Goal: Task Accomplishment & Management: Manage account settings

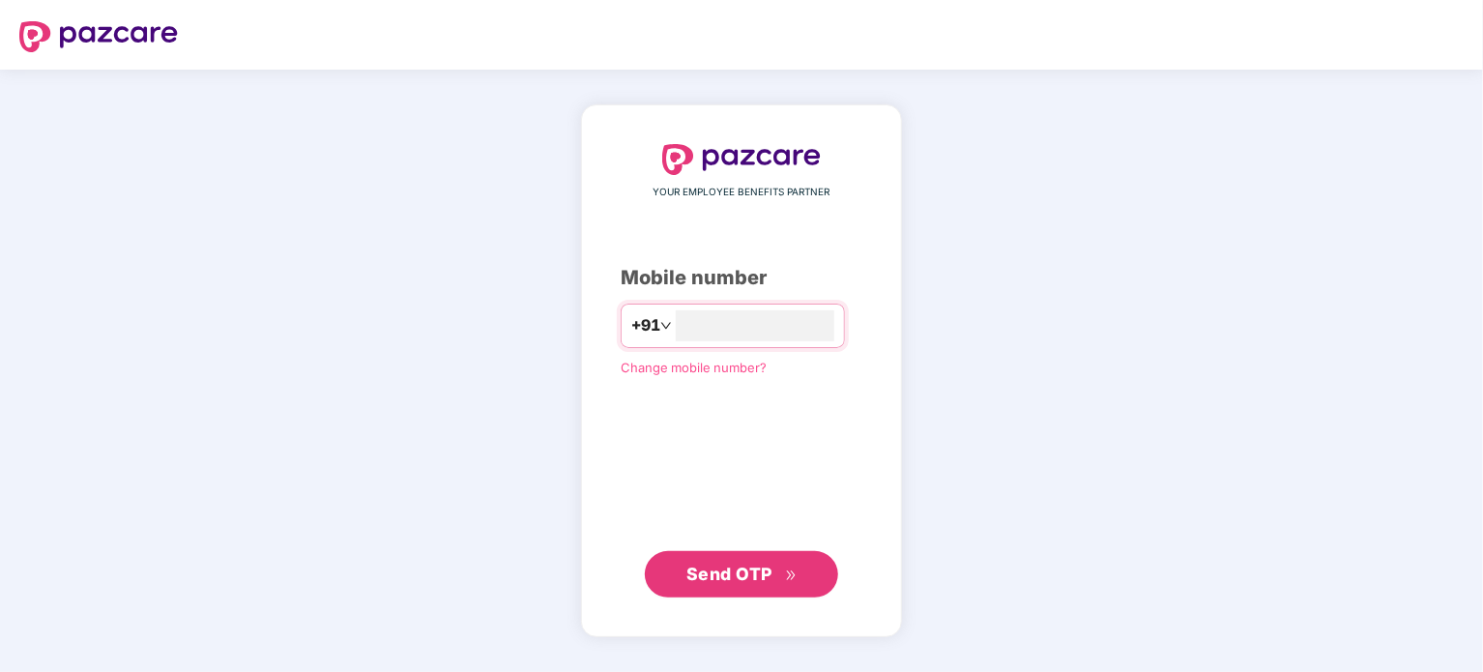
type input "*"
type input "**********"
click at [724, 583] on span "Send OTP" at bounding box center [729, 573] width 86 height 20
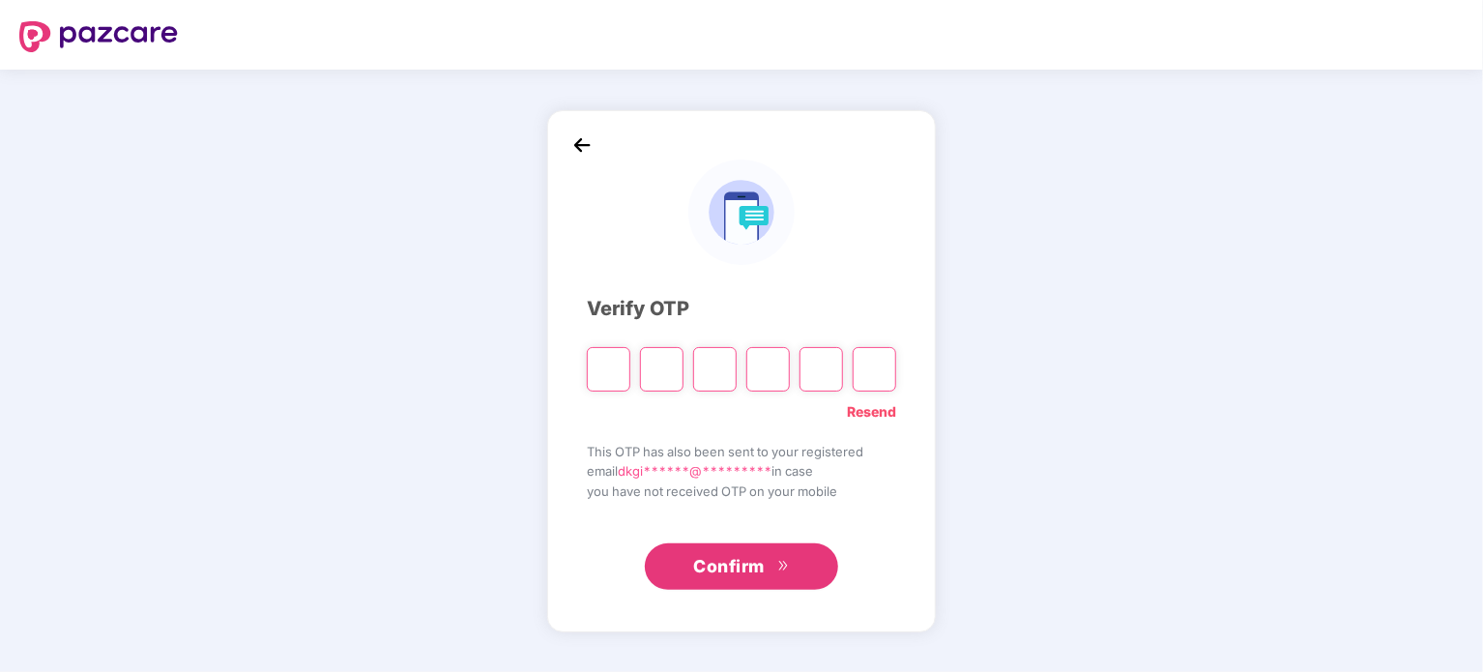
type input "*"
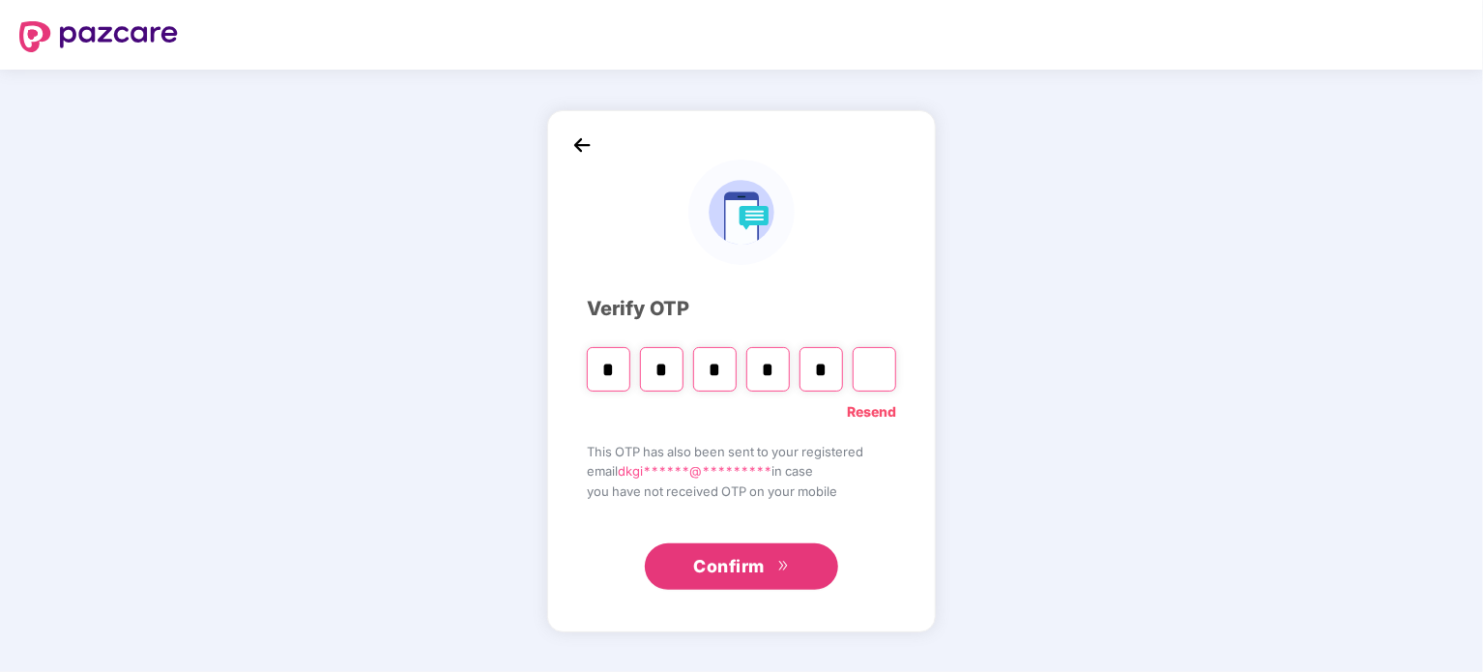
type input "*"
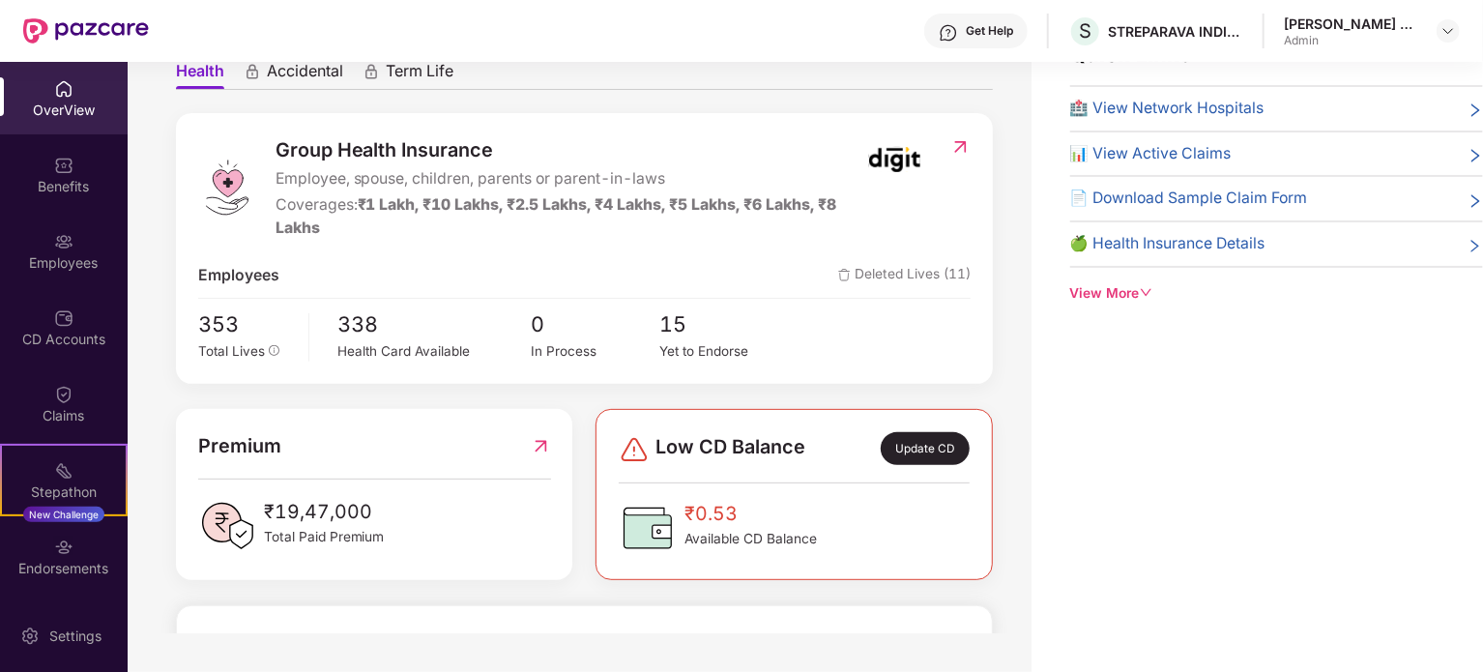
scroll to position [483, 0]
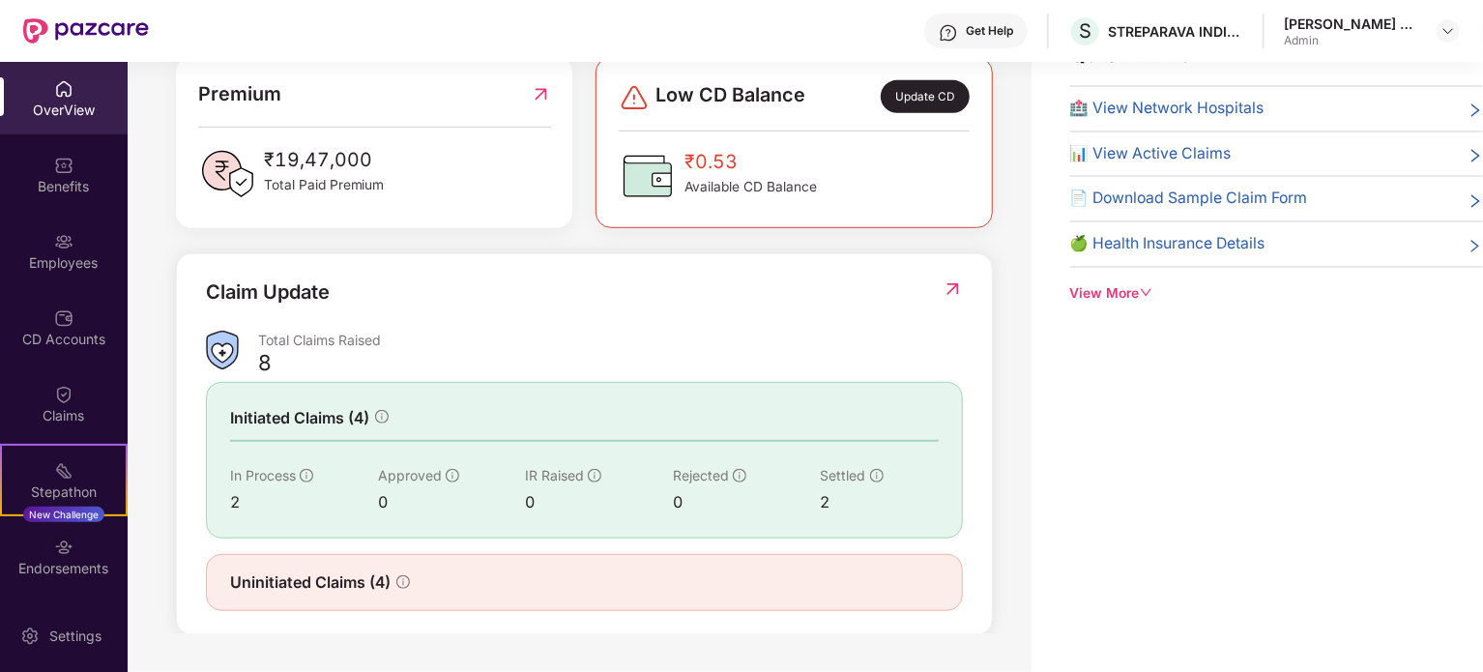
click at [793, 154] on span "₹0.53" at bounding box center [750, 162] width 132 height 30
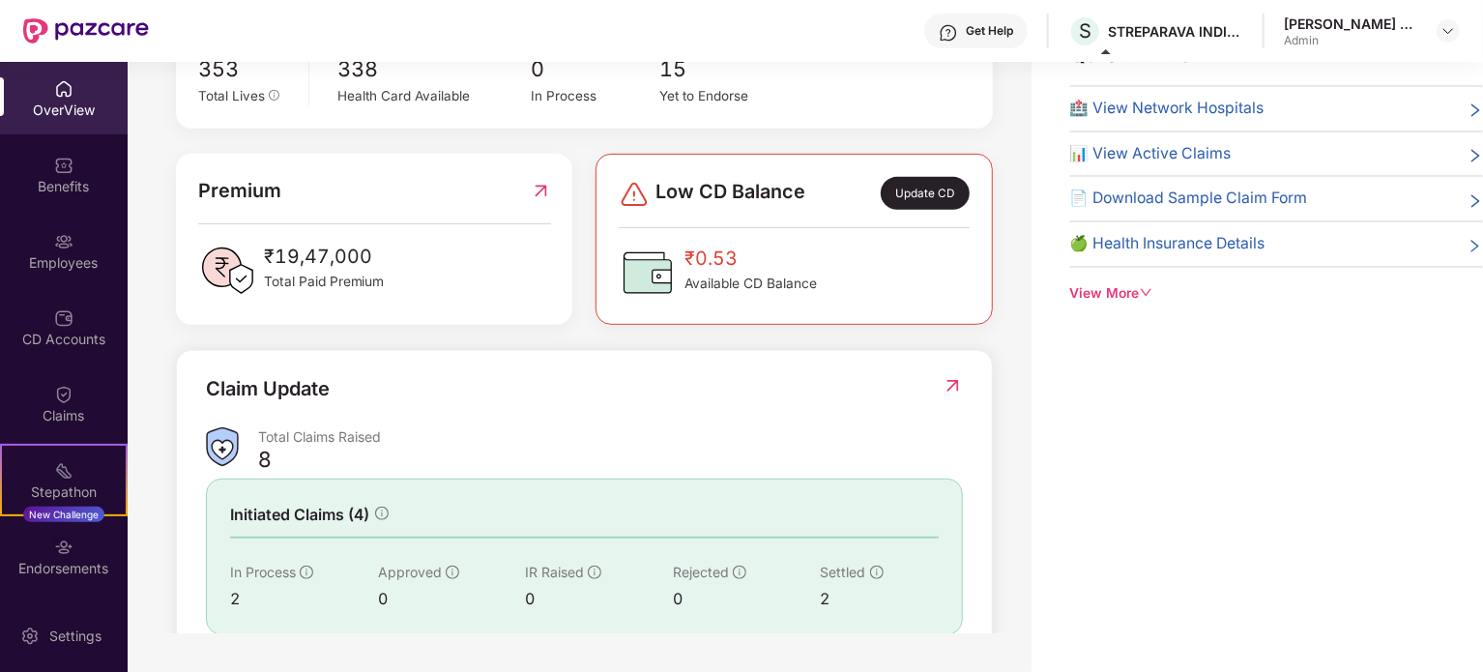
scroll to position [387, 0]
click at [82, 270] on div "Employees" at bounding box center [64, 262] width 128 height 19
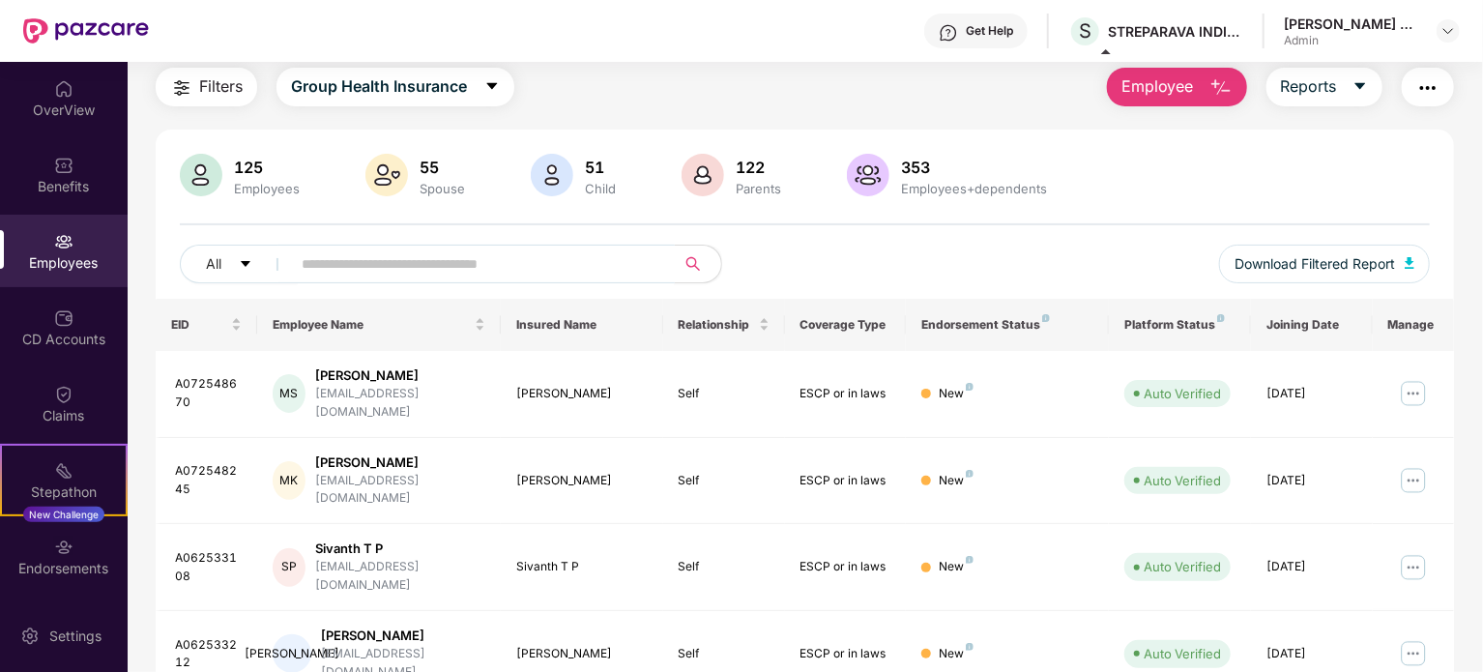
click at [472, 259] on input "text" at bounding box center [475, 263] width 347 height 29
click at [379, 266] on input "text" at bounding box center [475, 263] width 347 height 29
paste input "**********"
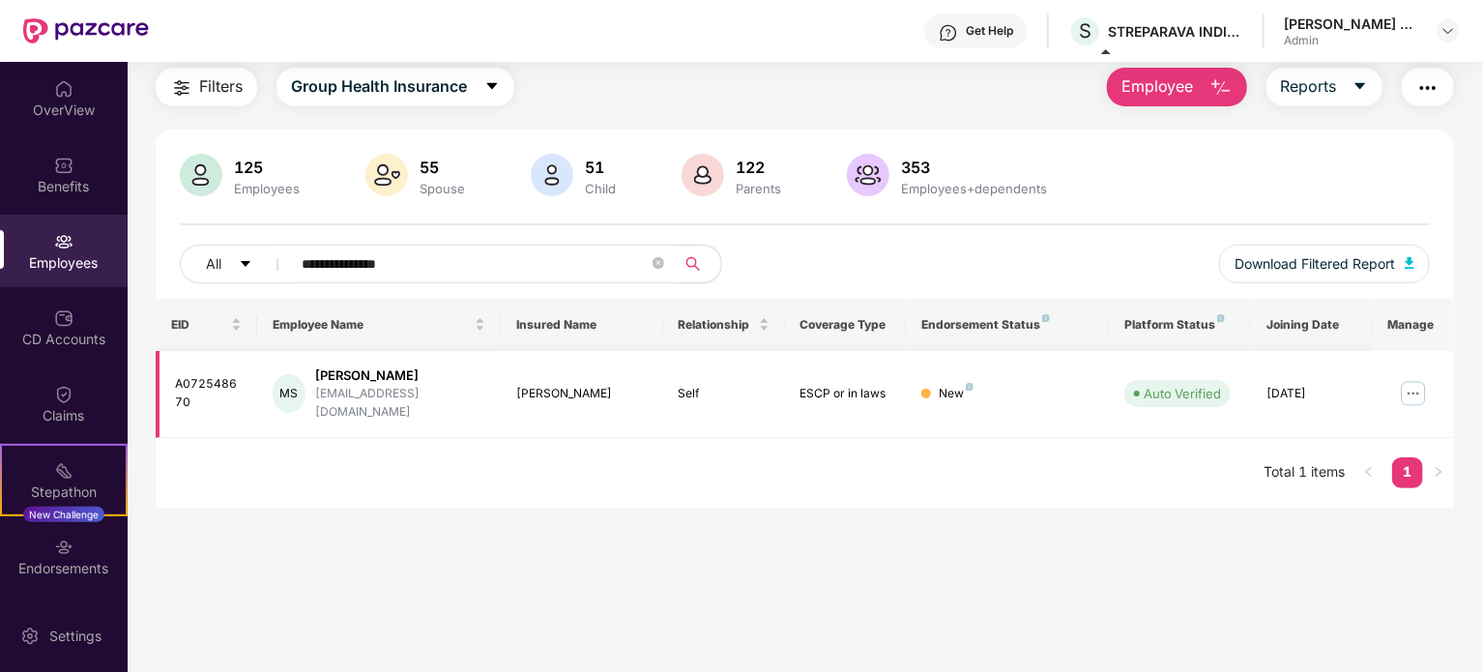
type input "**********"
click at [1412, 385] on img at bounding box center [1413, 393] width 31 height 31
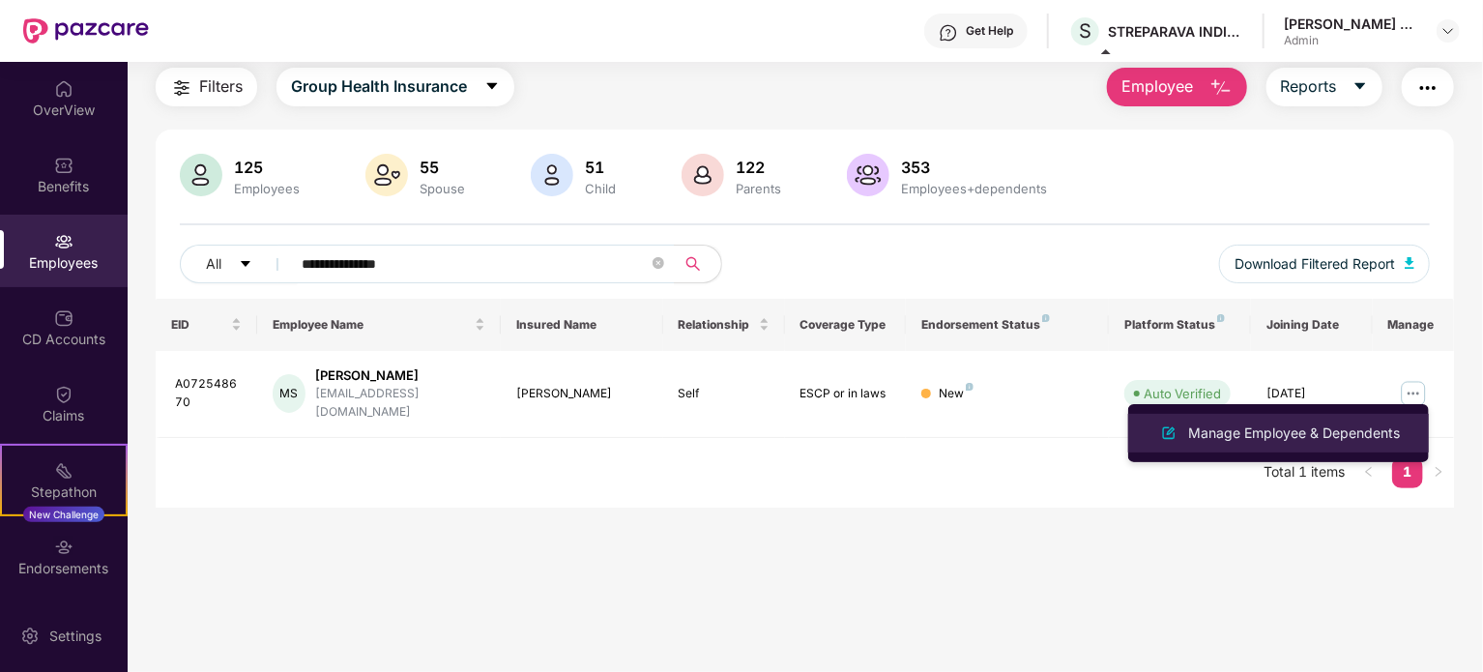
click at [1315, 425] on div "Manage Employee & Dependents" at bounding box center [1293, 432] width 219 height 21
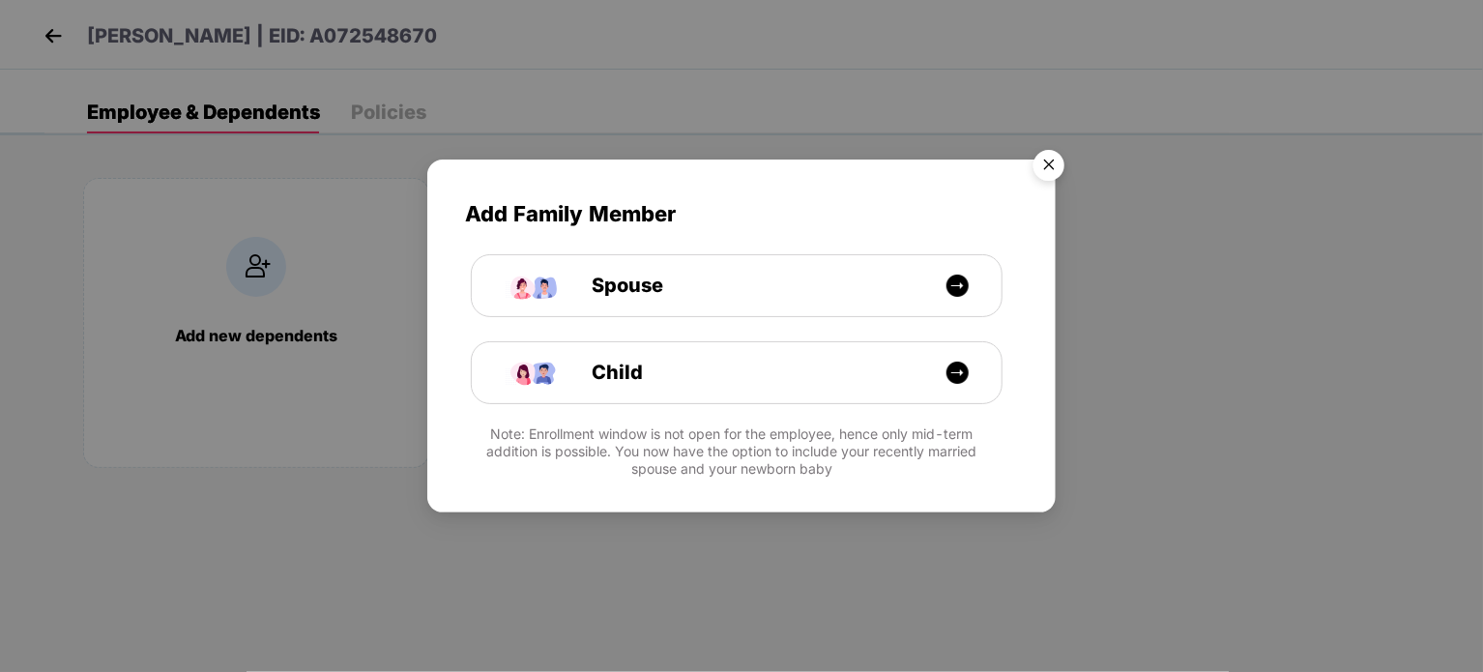
click at [1041, 165] on img "Close" at bounding box center [1049, 168] width 54 height 54
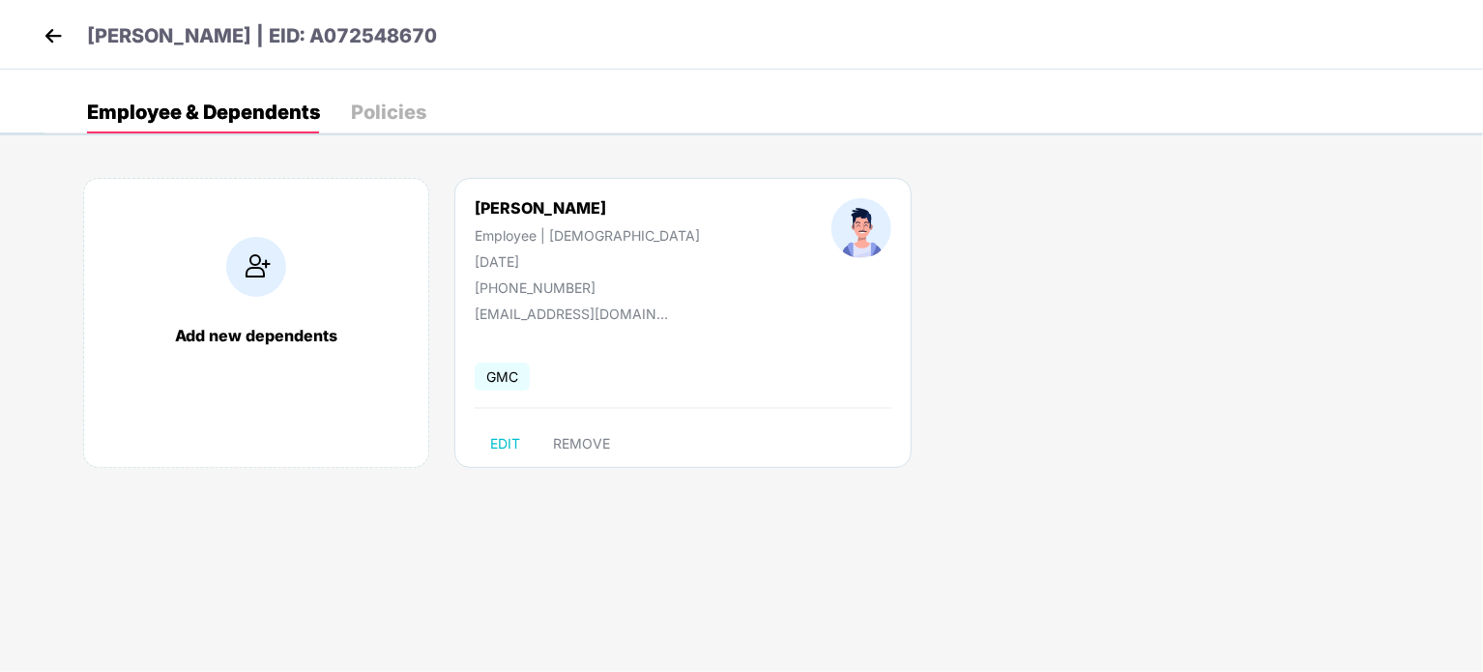
click at [44, 35] on img at bounding box center [53, 35] width 29 height 29
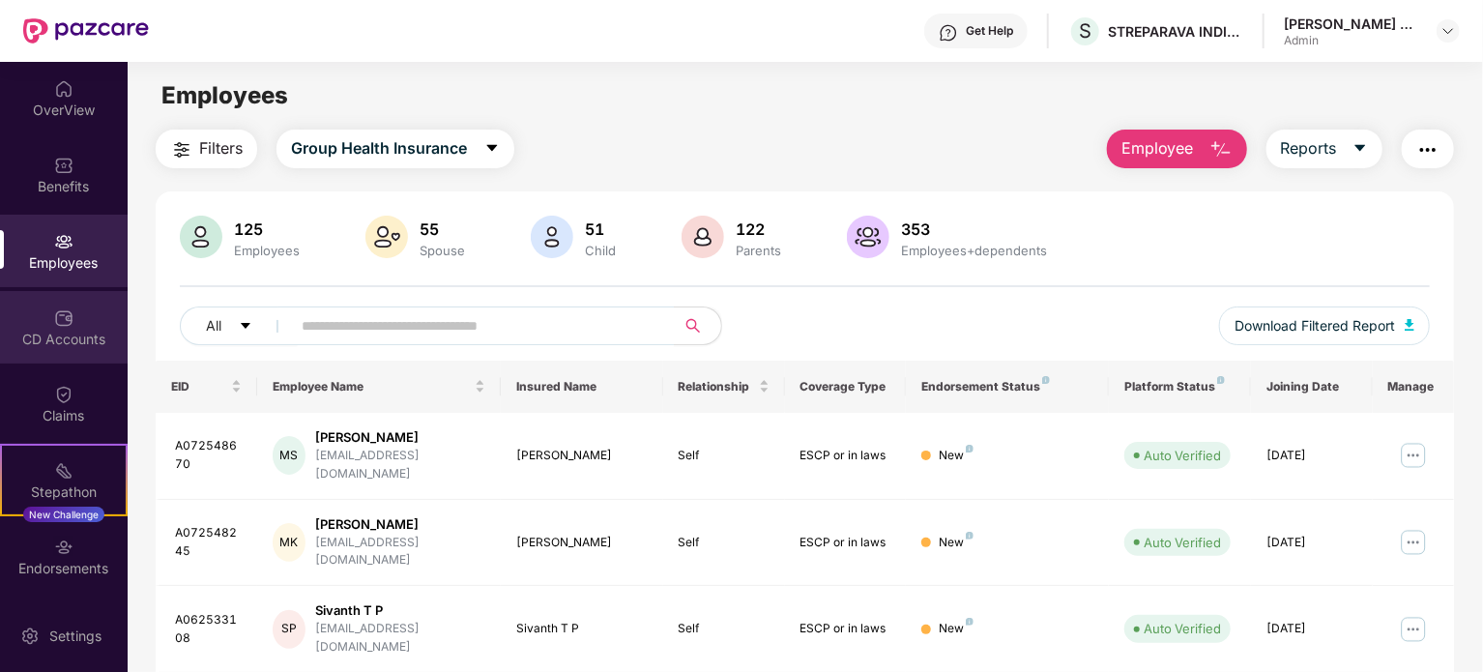
click at [78, 330] on div "CD Accounts" at bounding box center [64, 339] width 128 height 19
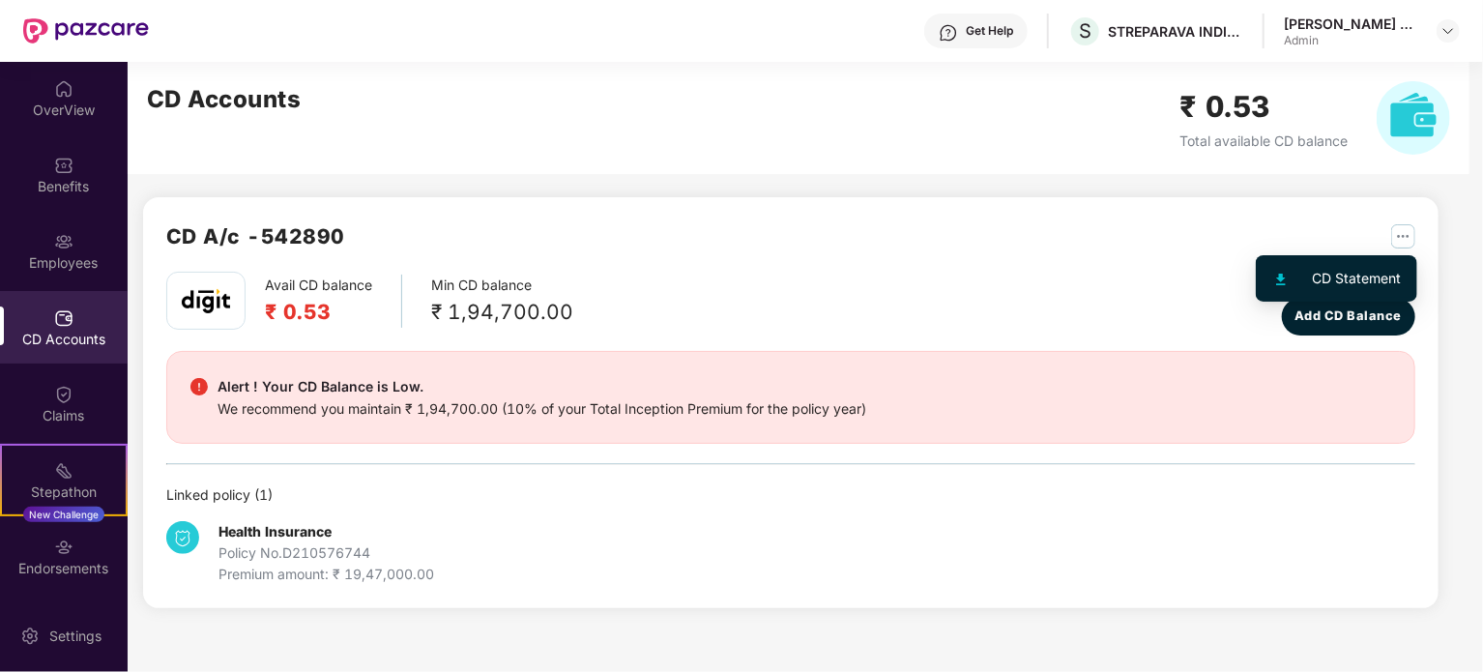
click at [1401, 235] on img "button" at bounding box center [1403, 236] width 24 height 24
click at [1377, 268] on div "CD Statement" at bounding box center [1357, 278] width 89 height 21
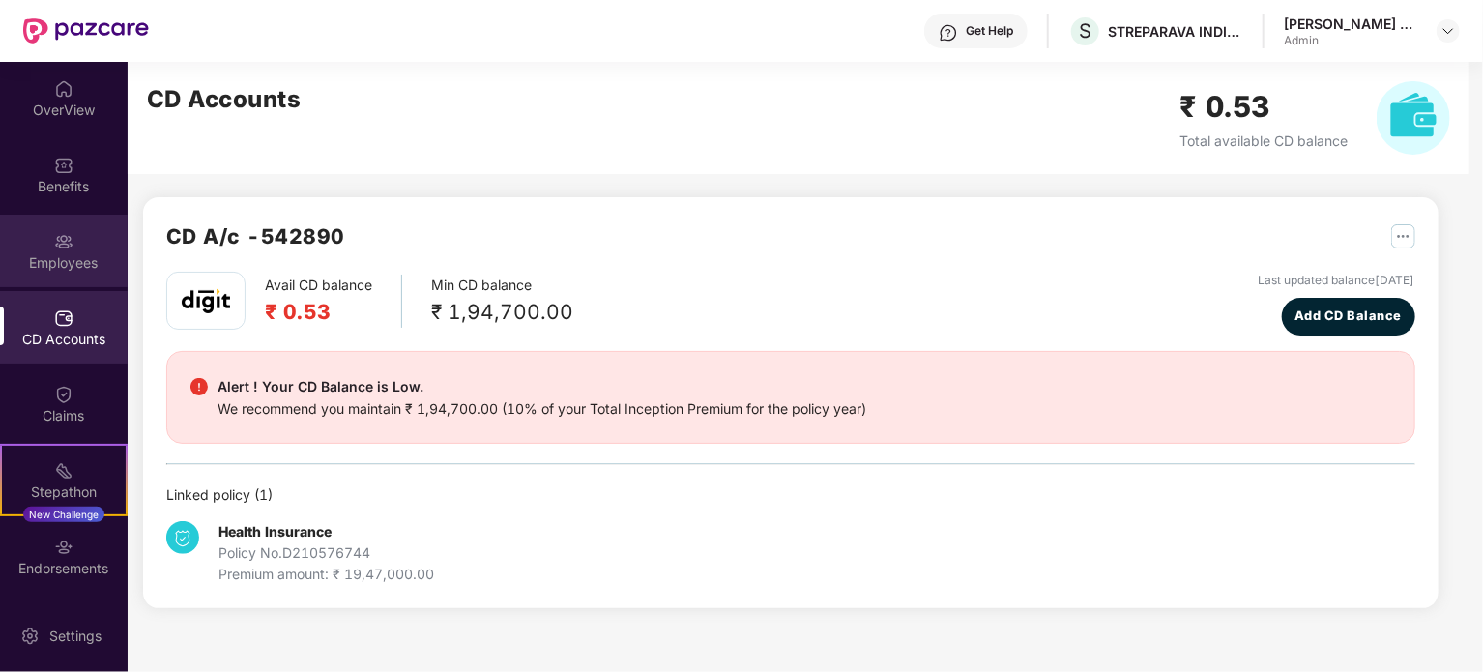
click at [78, 244] on div "Employees" at bounding box center [64, 251] width 128 height 73
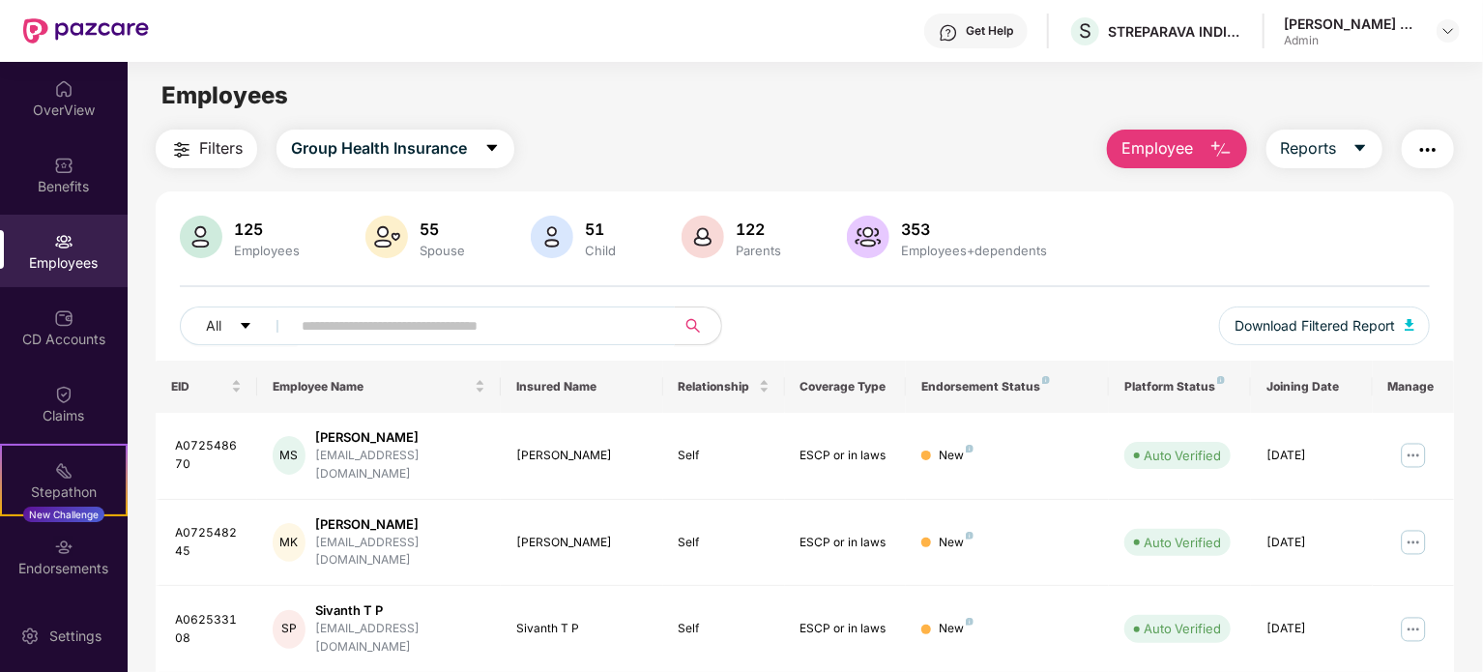
click at [536, 328] on input "text" at bounding box center [475, 325] width 347 height 29
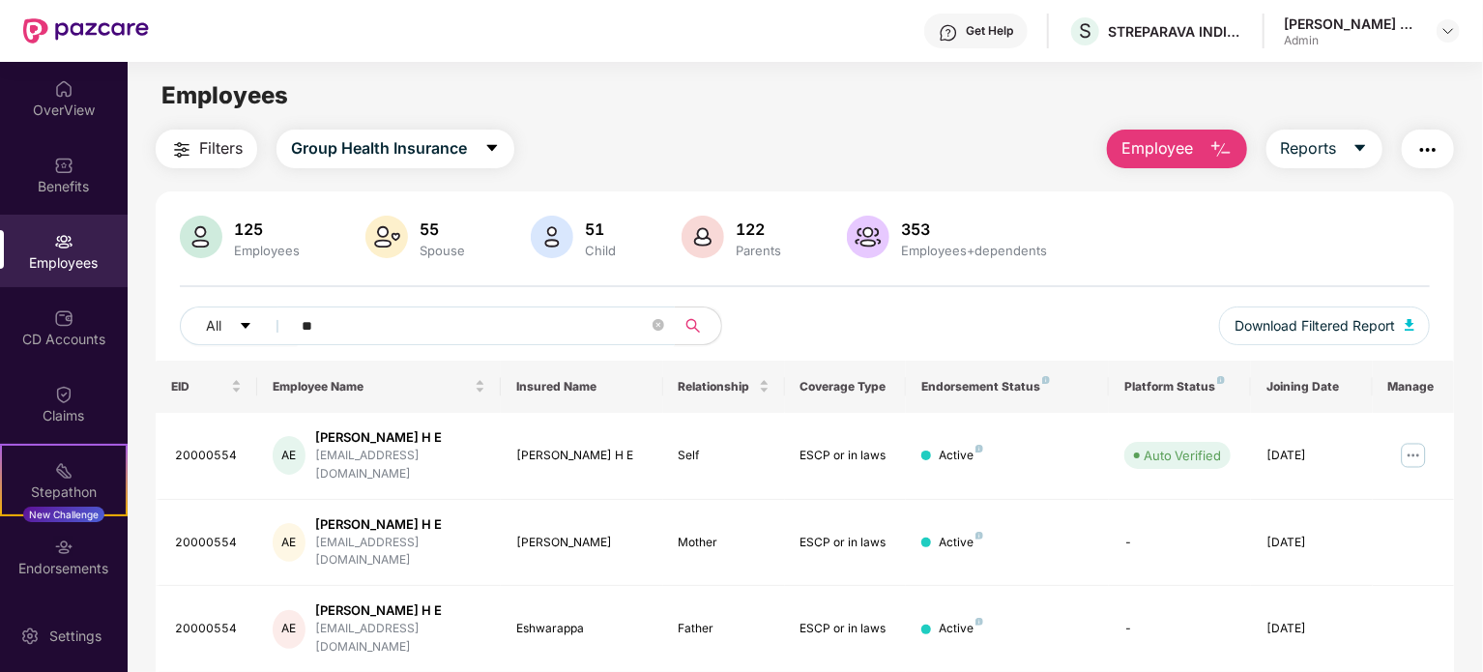
type input "*"
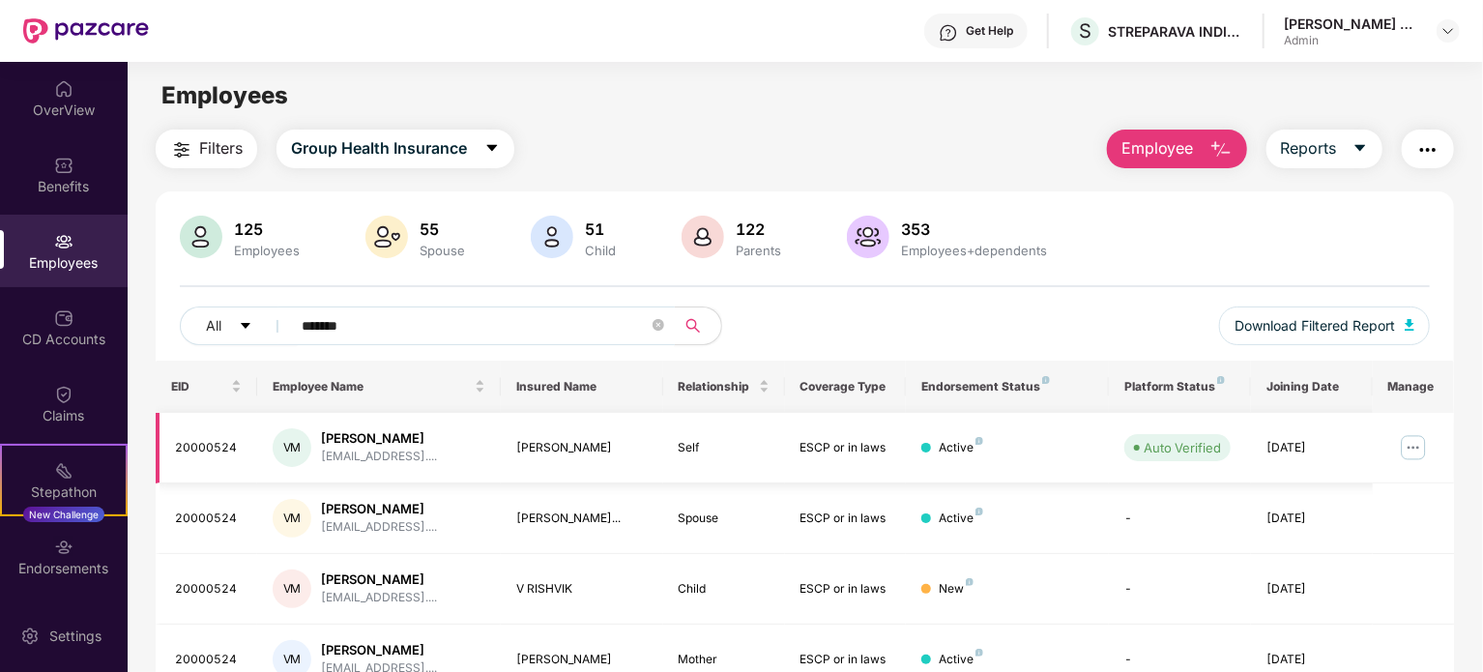
type input "*******"
click at [1408, 443] on img at bounding box center [1413, 447] width 31 height 31
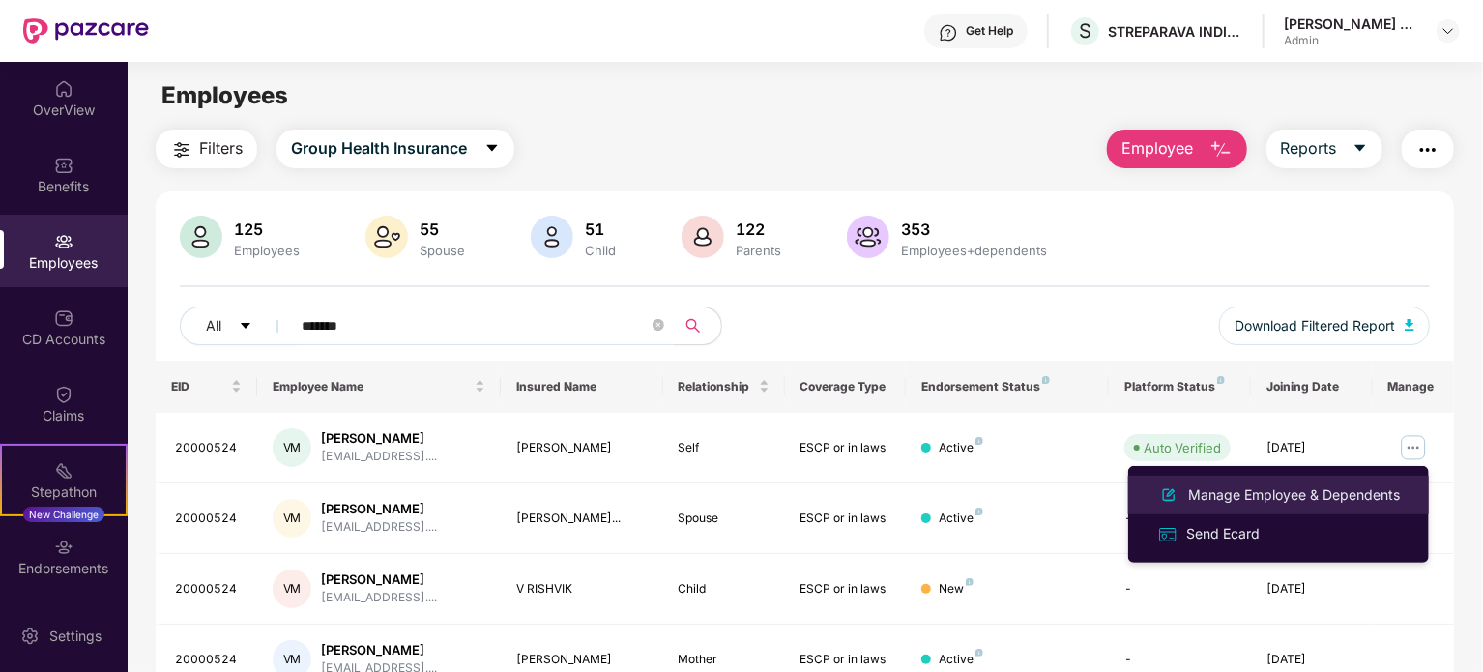
click at [1276, 488] on div "Manage Employee & Dependents" at bounding box center [1293, 494] width 219 height 21
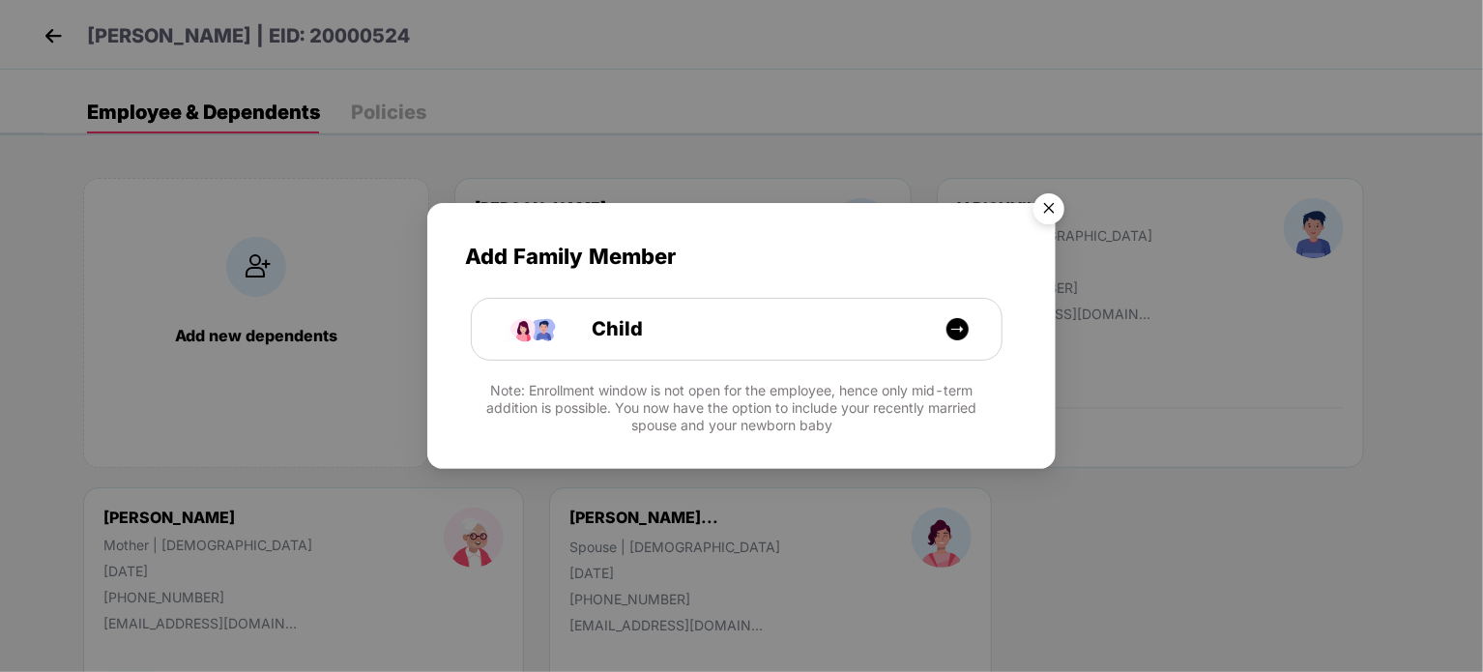
click at [1047, 208] on img "Close" at bounding box center [1049, 212] width 54 height 54
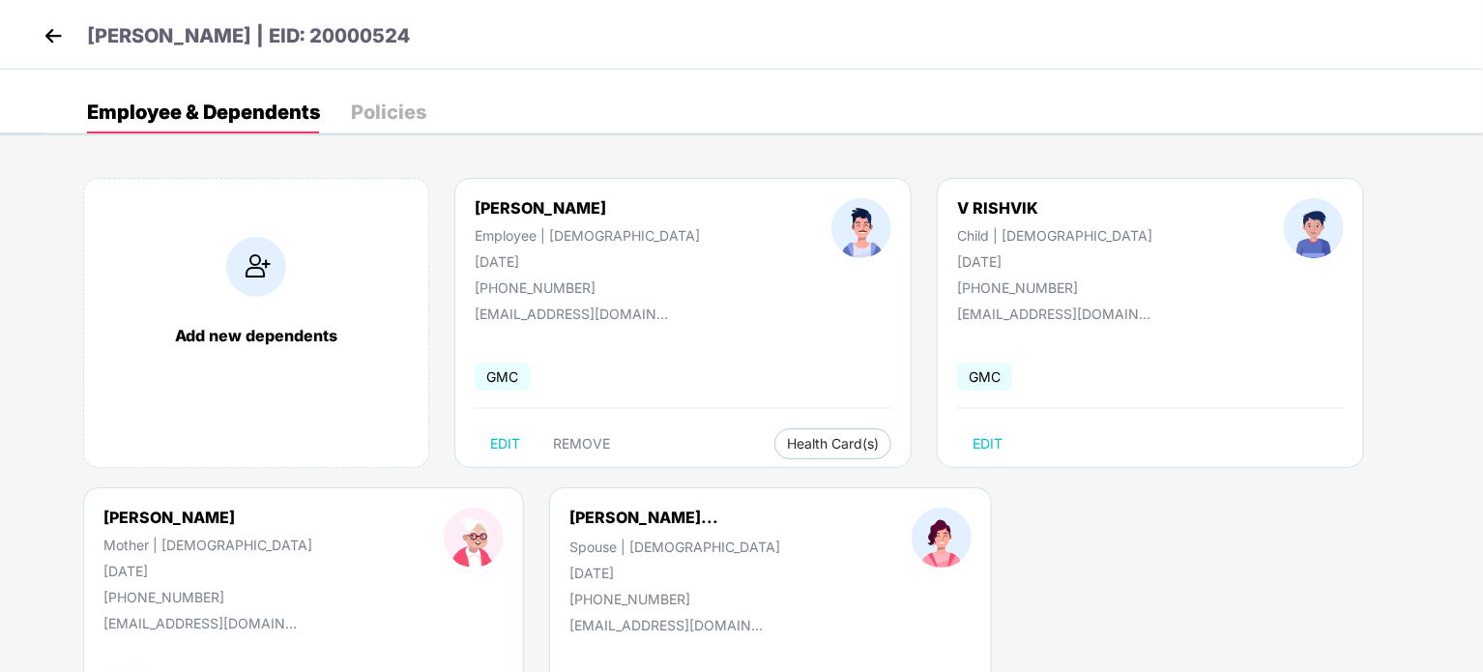
click at [62, 42] on img at bounding box center [53, 35] width 29 height 29
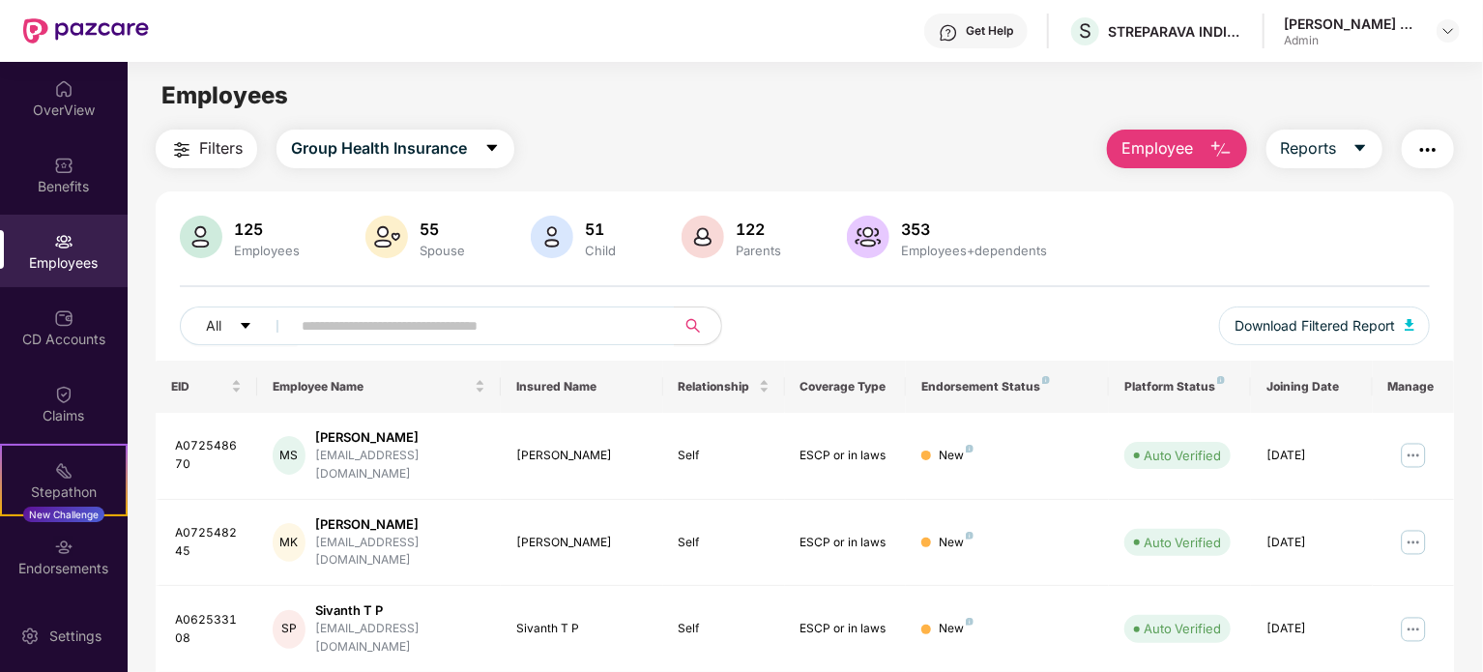
click at [1005, 111] on div "Employees" at bounding box center [805, 95] width 1354 height 37
